Goal: Task Accomplishment & Management: Use online tool/utility

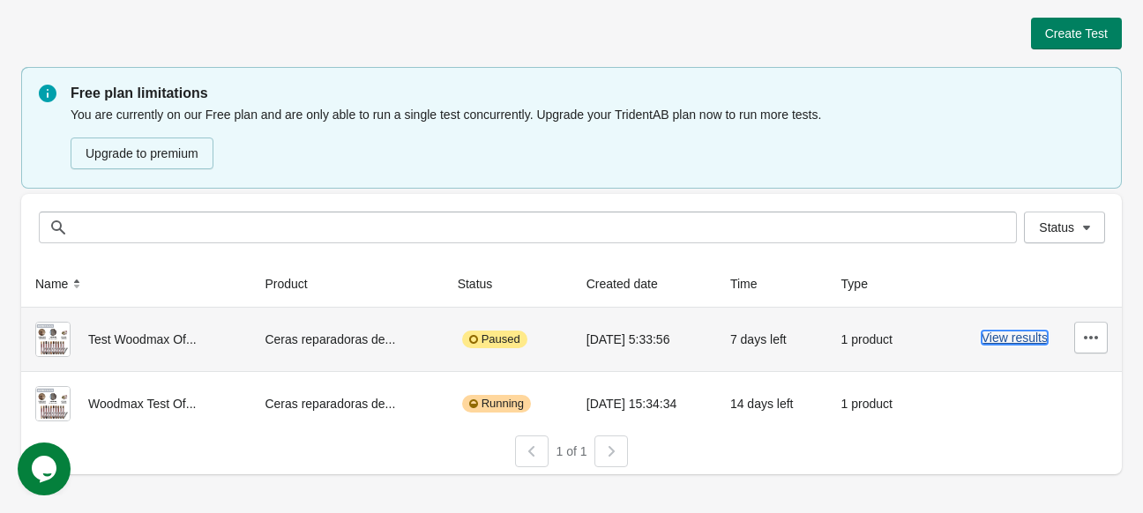
click at [1004, 338] on button "View results" at bounding box center [1015, 338] width 66 height 14
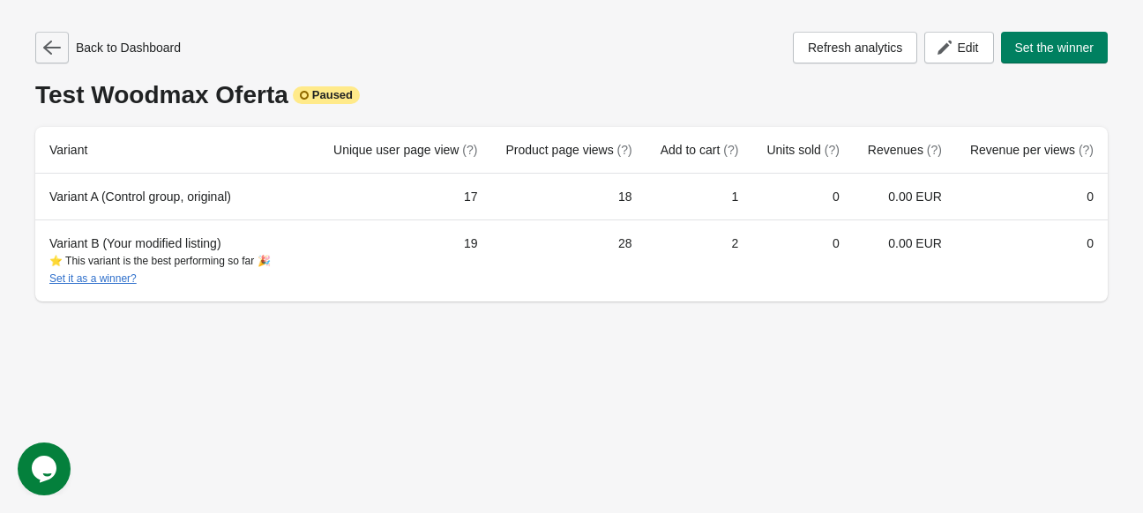
click at [46, 47] on icon "button" at bounding box center [52, 48] width 18 height 14
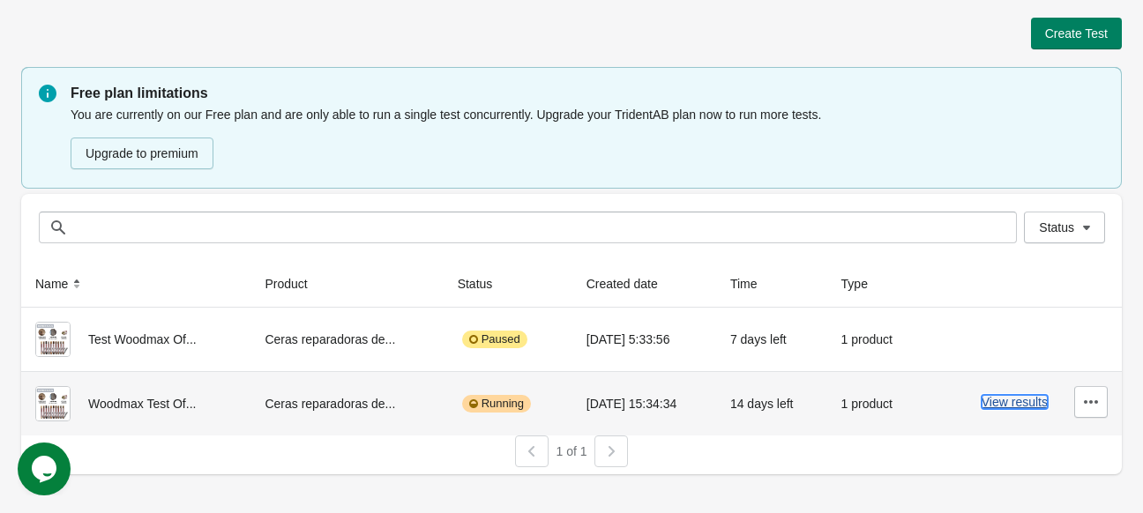
click at [1010, 398] on button "View results" at bounding box center [1015, 402] width 66 height 14
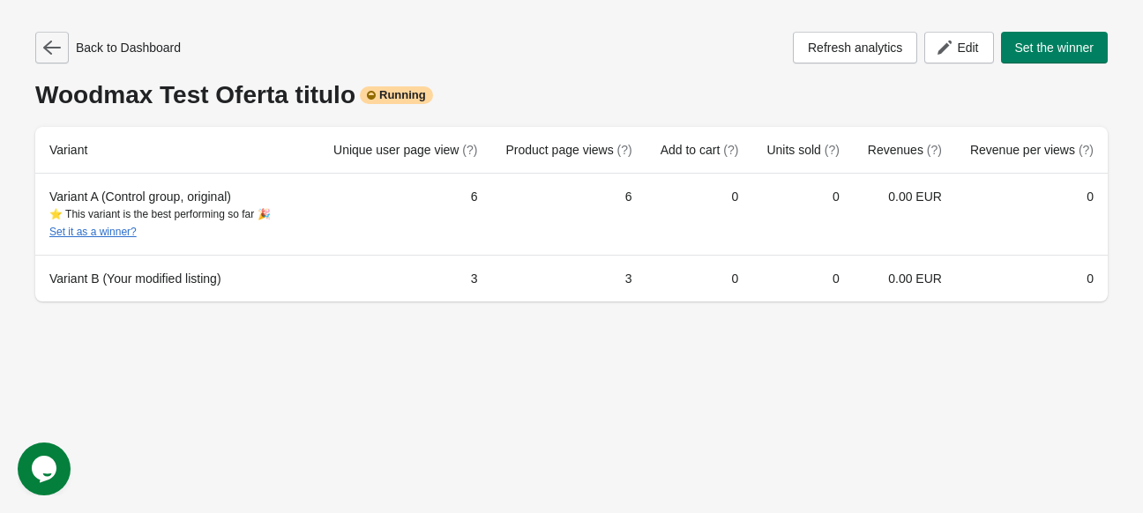
click at [60, 53] on button "button" at bounding box center [52, 48] width 34 height 32
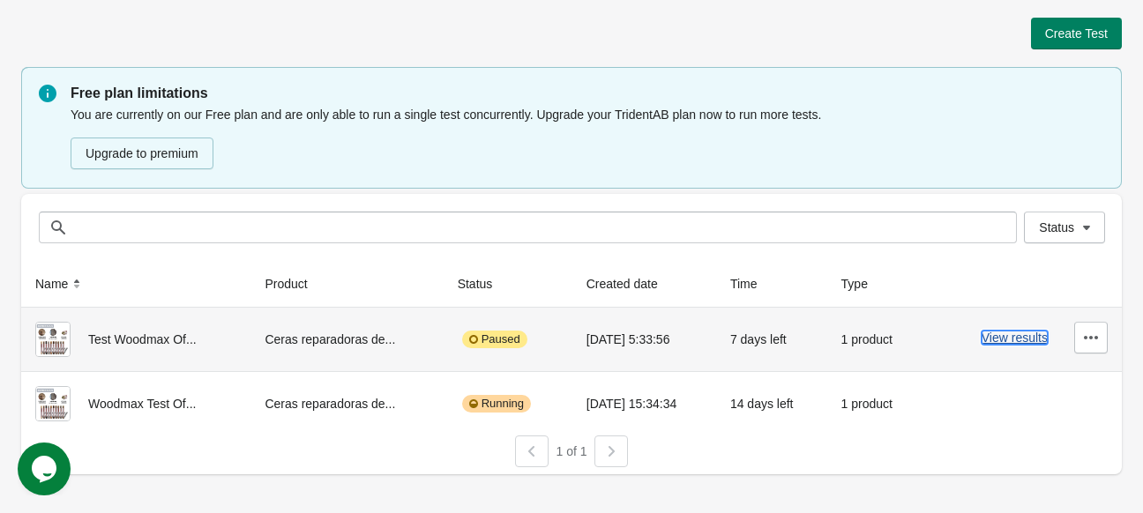
click at [1030, 332] on button "View results" at bounding box center [1015, 338] width 66 height 14
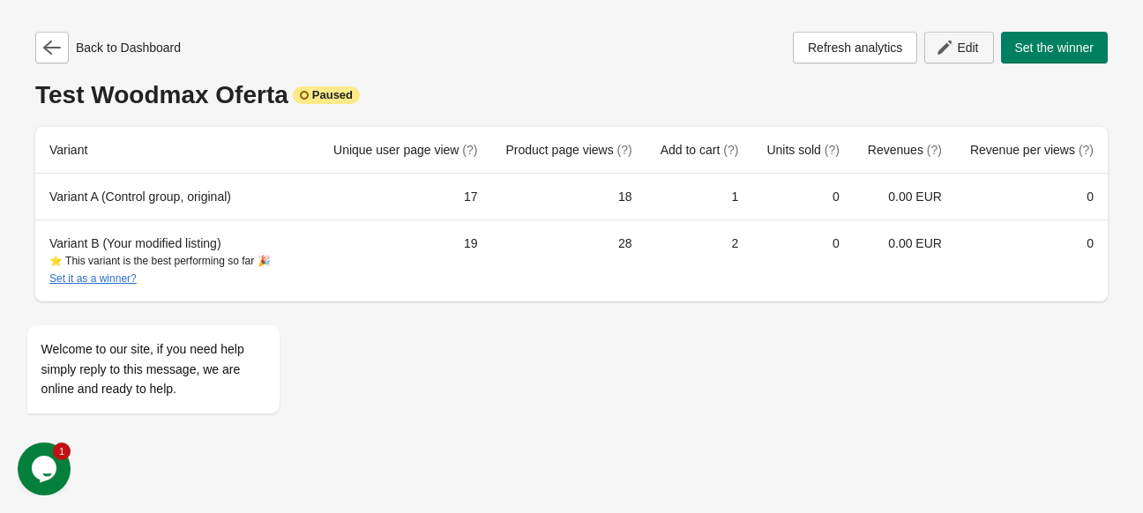
click at [958, 41] on span "Edit" at bounding box center [967, 48] width 21 height 14
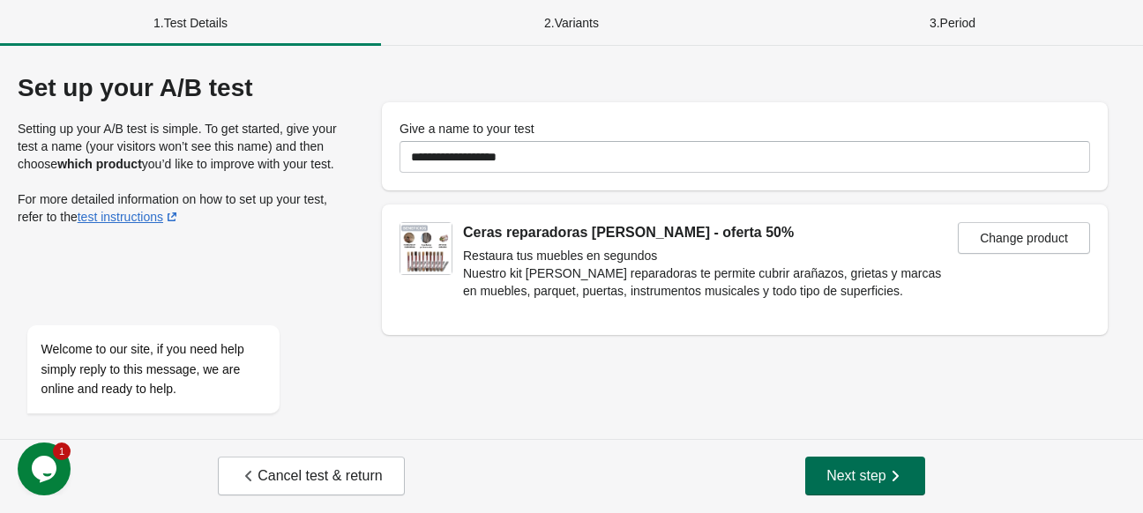
click at [868, 478] on span "Next step" at bounding box center [866, 477] width 78 height 18
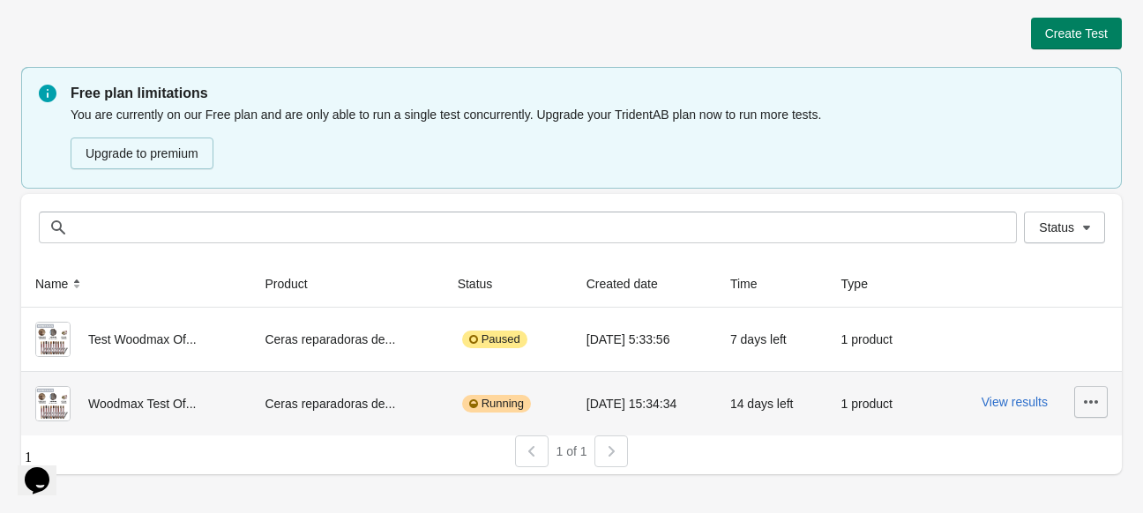
click at [1082, 398] on icon "button" at bounding box center [1091, 402] width 18 height 18
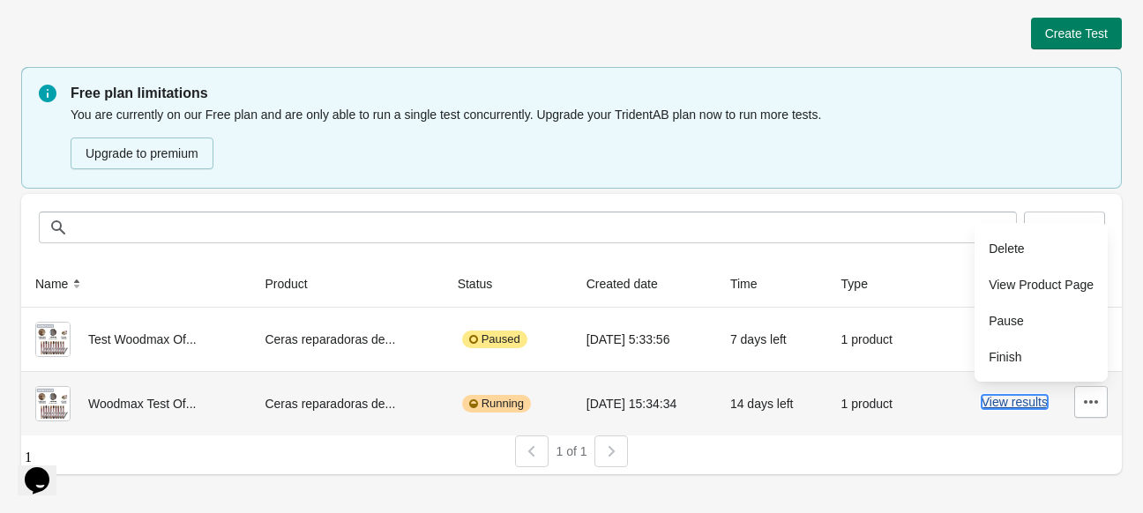
click at [1031, 408] on button "View results" at bounding box center [1015, 402] width 66 height 14
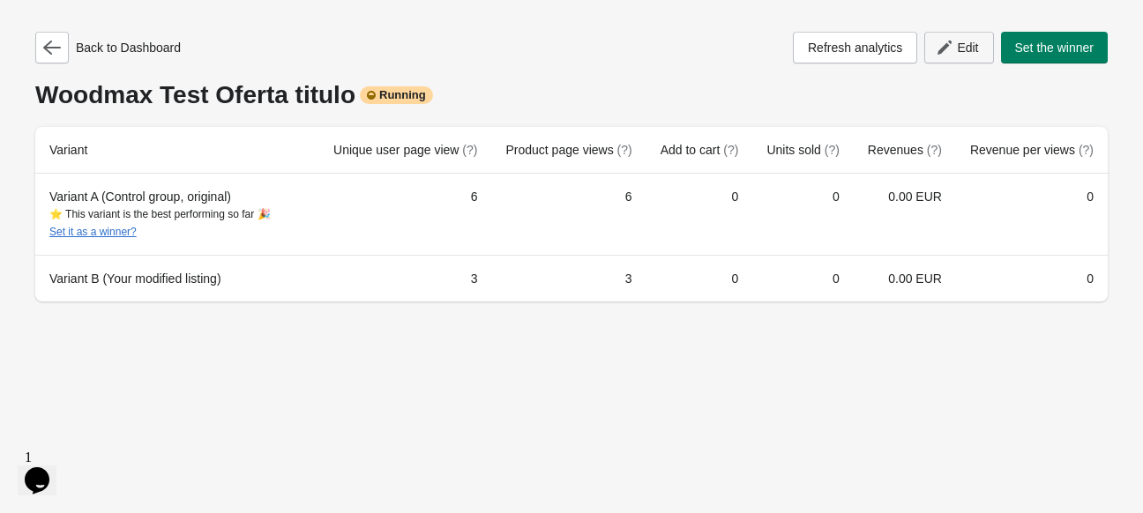
click at [957, 37] on button "Edit" at bounding box center [958, 48] width 69 height 32
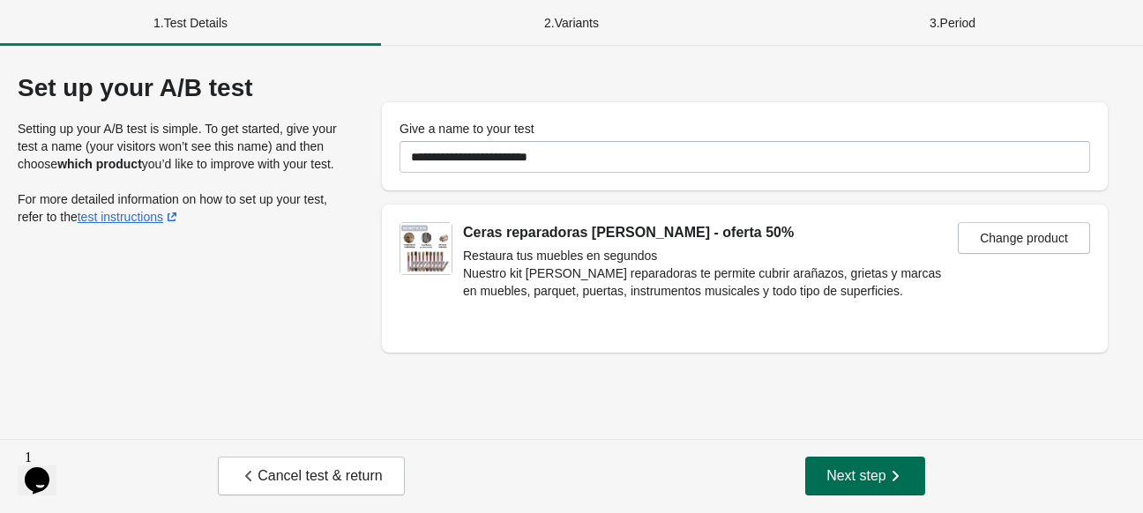
click at [875, 484] on span "Next step" at bounding box center [866, 477] width 78 height 18
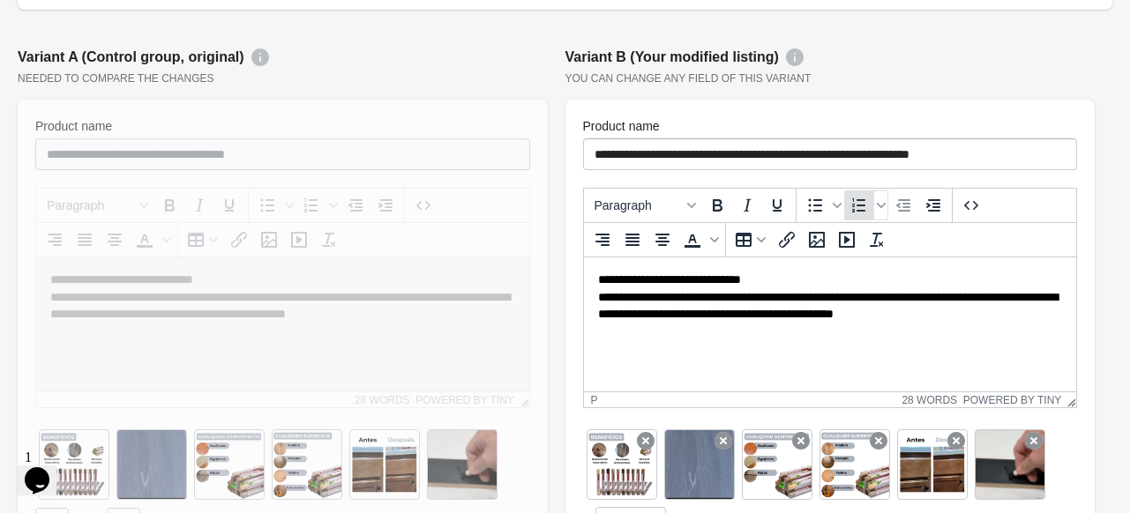
scroll to position [265, 0]
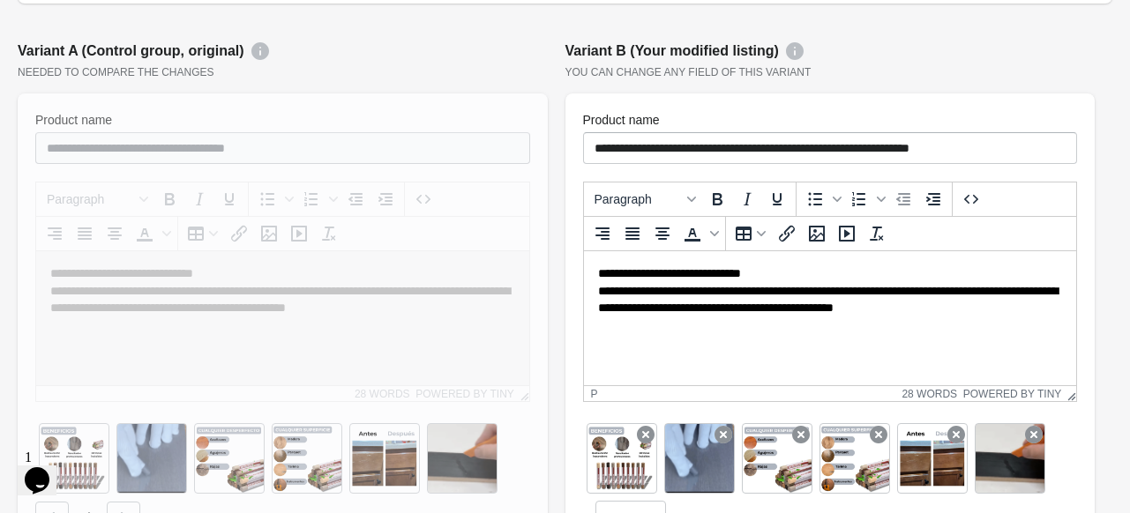
click at [819, 353] on p at bounding box center [829, 356] width 465 height 18
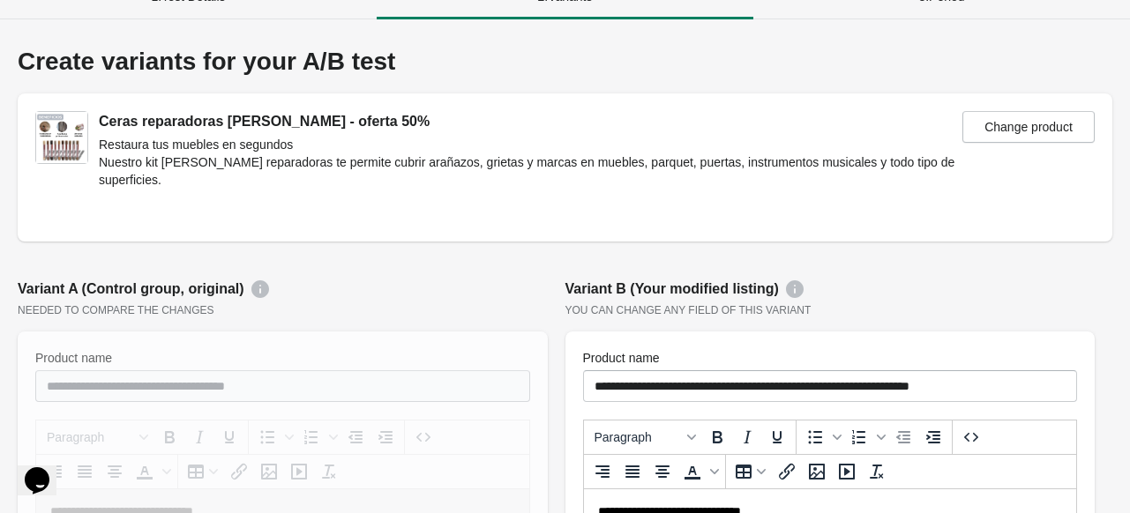
scroll to position [0, 0]
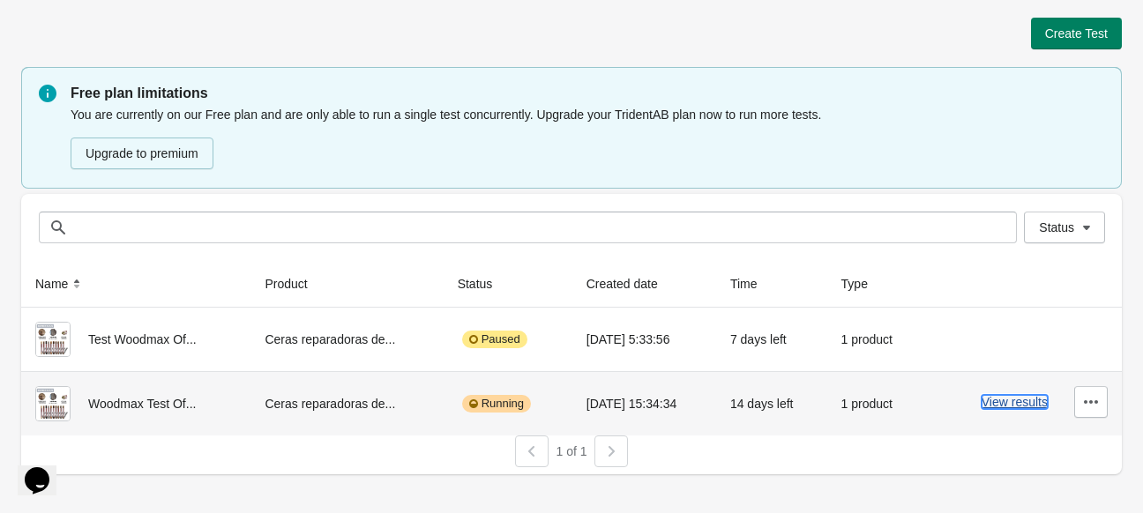
click at [1021, 399] on button "View results" at bounding box center [1015, 402] width 66 height 14
